Goal: Navigation & Orientation: Go to known website

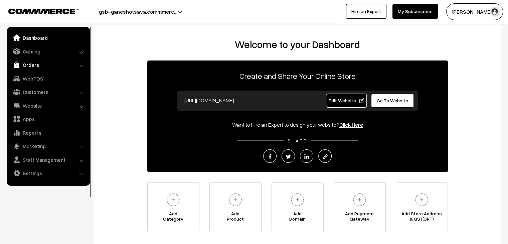
click at [53, 62] on link "Orders" at bounding box center [47, 65] width 79 height 12
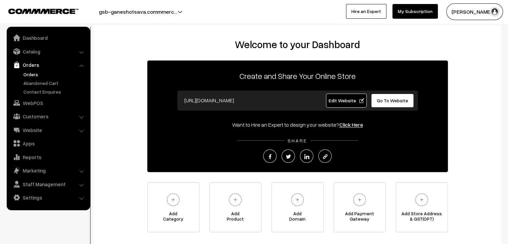
click at [35, 73] on link "Orders" at bounding box center [55, 74] width 66 height 7
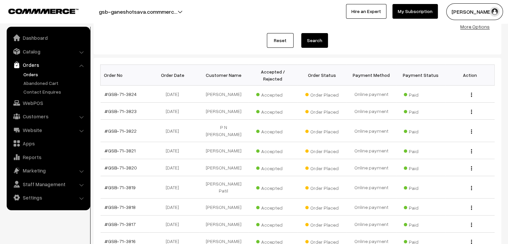
scroll to position [67, 0]
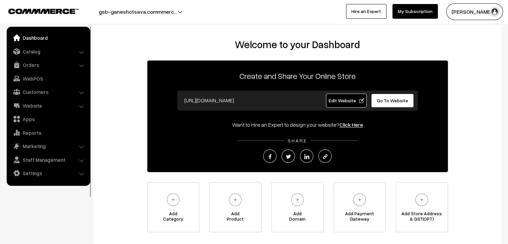
click at [394, 103] on span "Go To Website" at bounding box center [392, 101] width 31 height 6
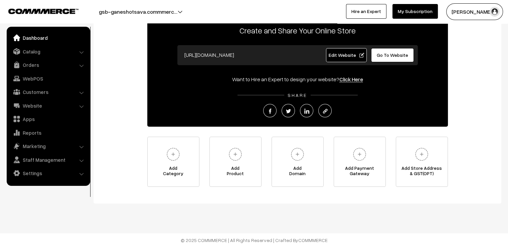
scroll to position [48, 0]
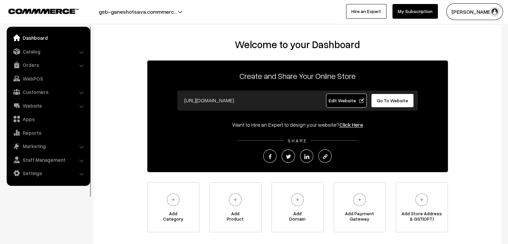
click at [388, 95] on link "Go To Website" at bounding box center [392, 101] width 43 height 14
